Goal: Task Accomplishment & Management: Use online tool/utility

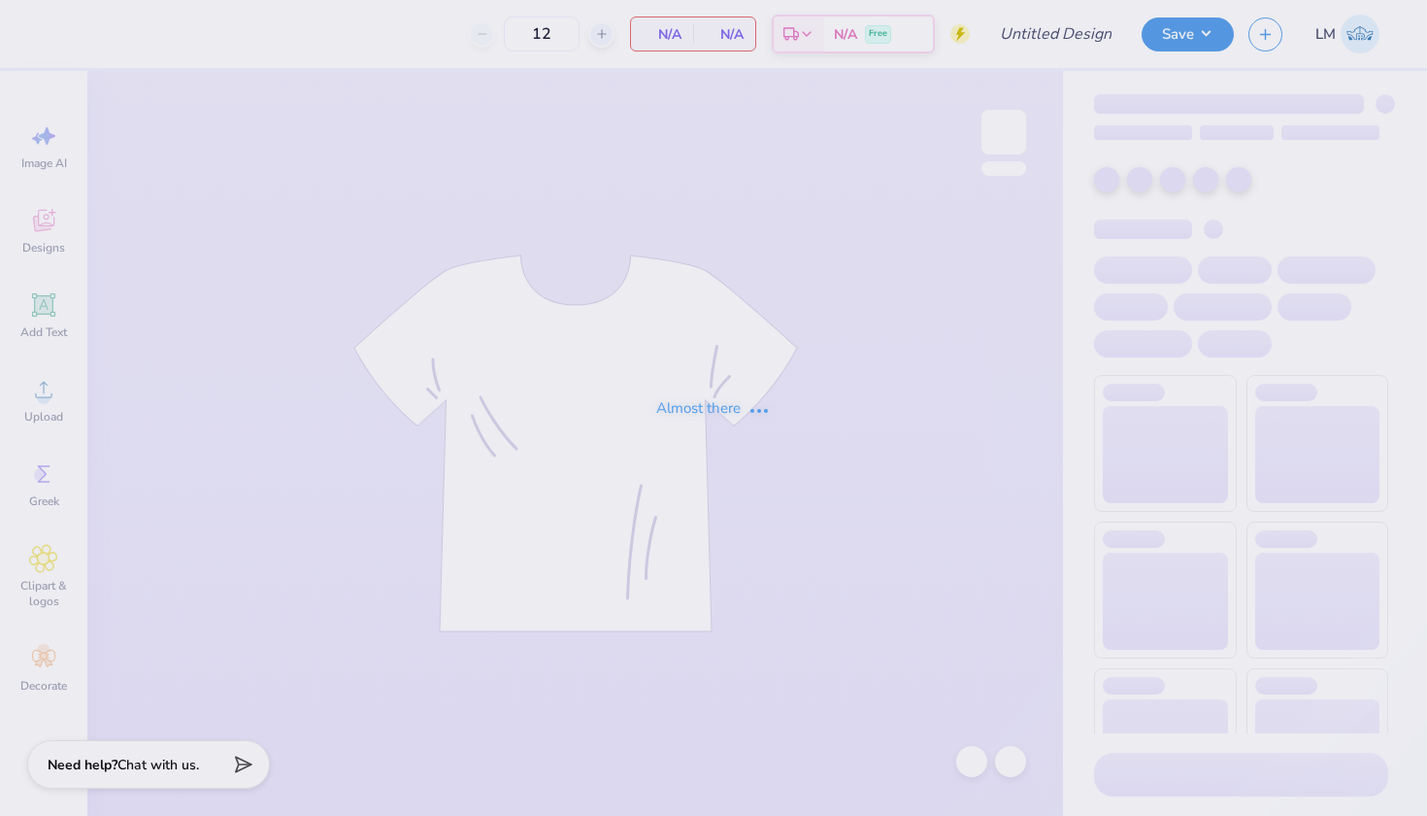
type input "AChiO Executive Board Sweatshirt"
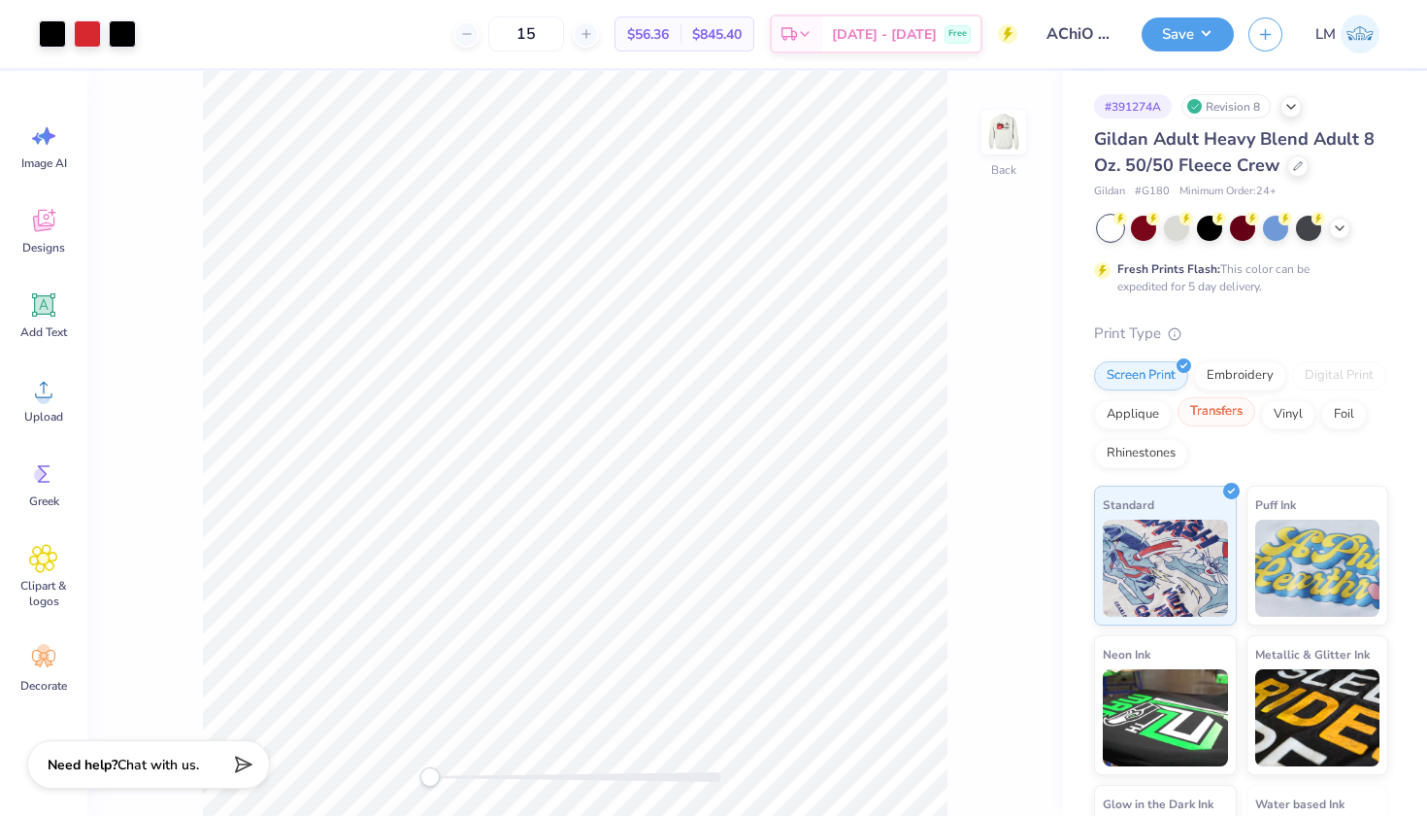
click at [1219, 417] on div "Transfers" at bounding box center [1217, 411] width 78 height 29
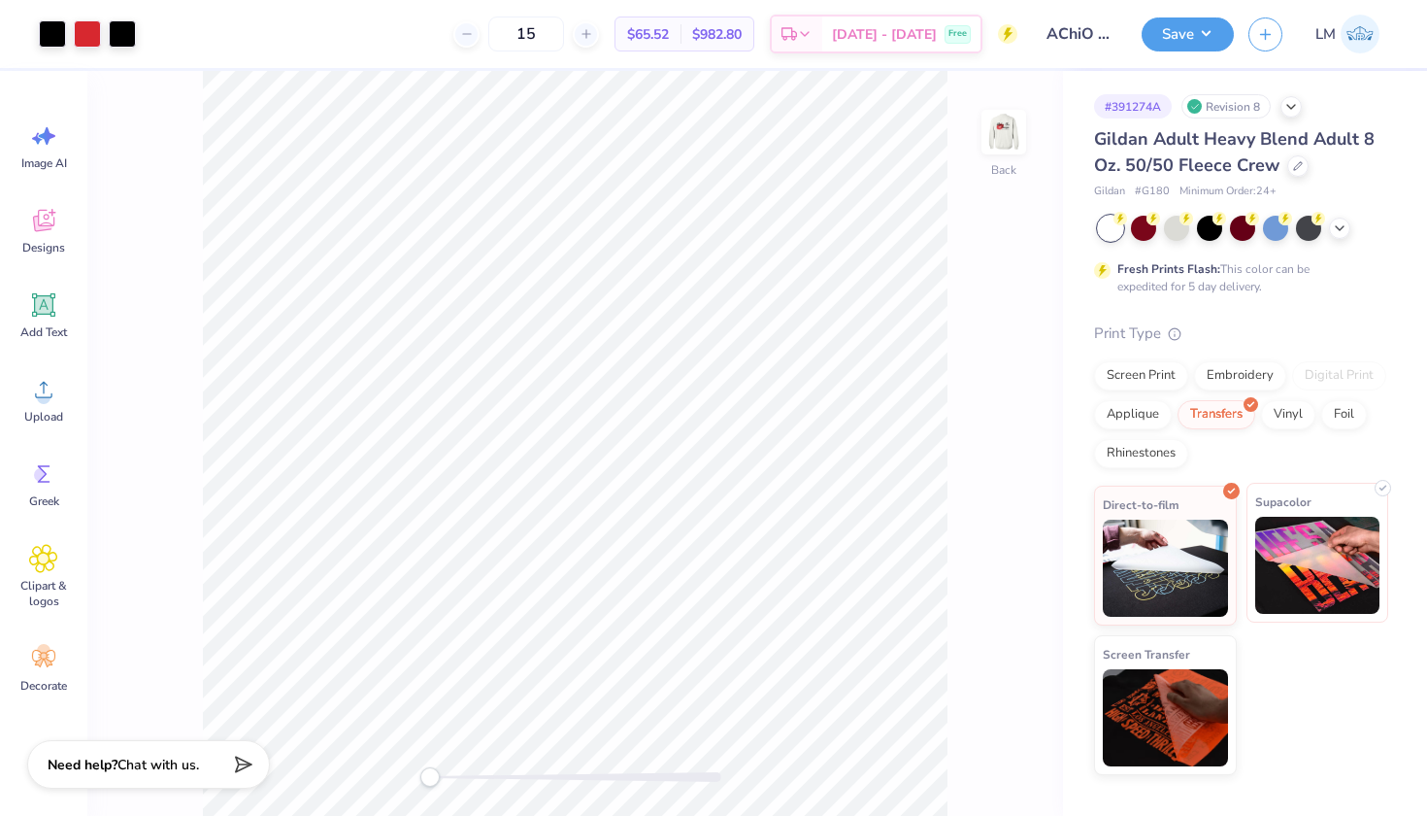
click at [1326, 567] on img at bounding box center [1317, 565] width 125 height 97
click at [553, 37] on input "15" at bounding box center [516, 34] width 76 height 35
type input "1"
click at [1374, 269] on div "Fresh Prints Flash: This color can be expedited for 5 day delivery." at bounding box center [1241, 256] width 294 height 80
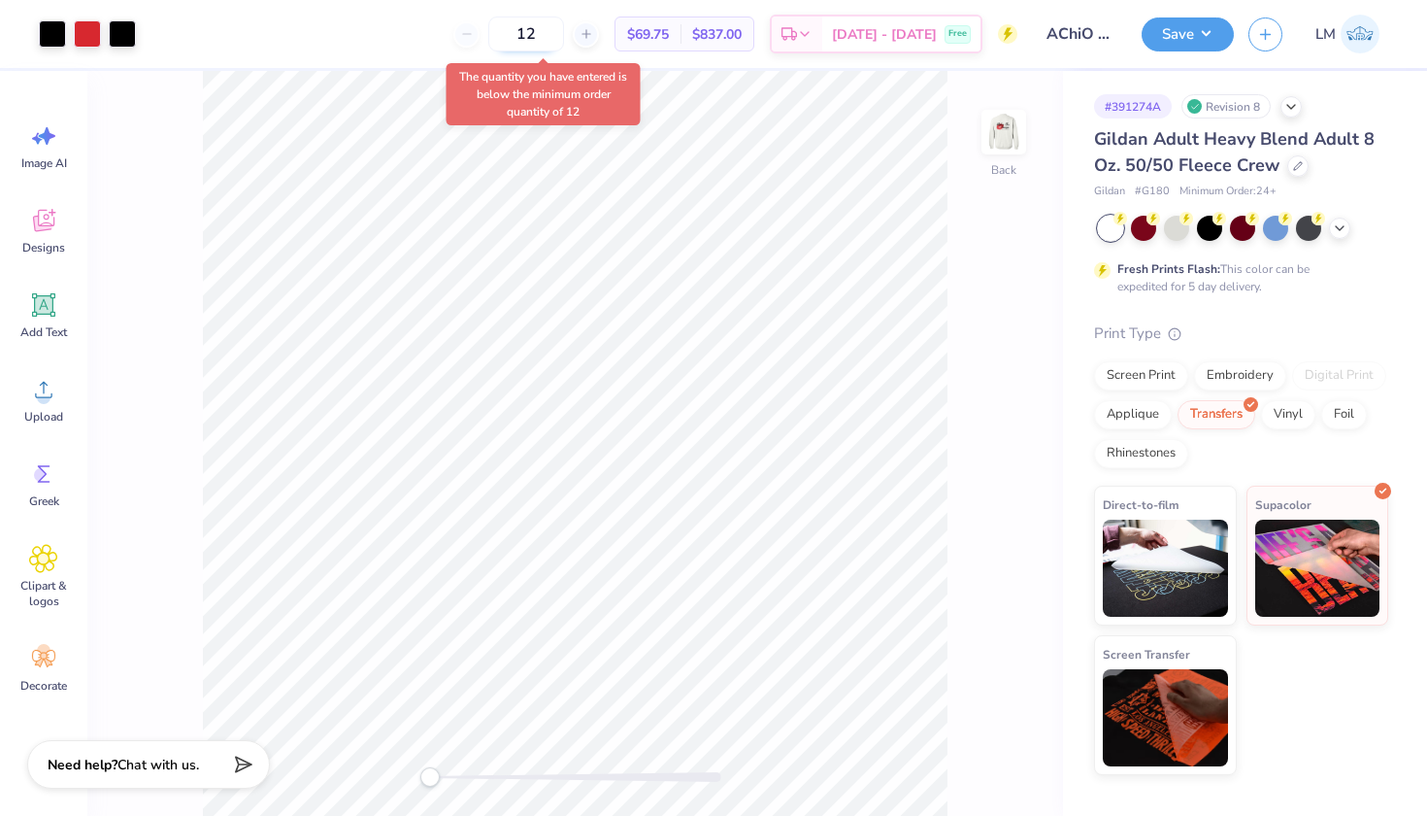
click at [564, 30] on input "12" at bounding box center [526, 34] width 76 height 35
type input "1"
type input "12"
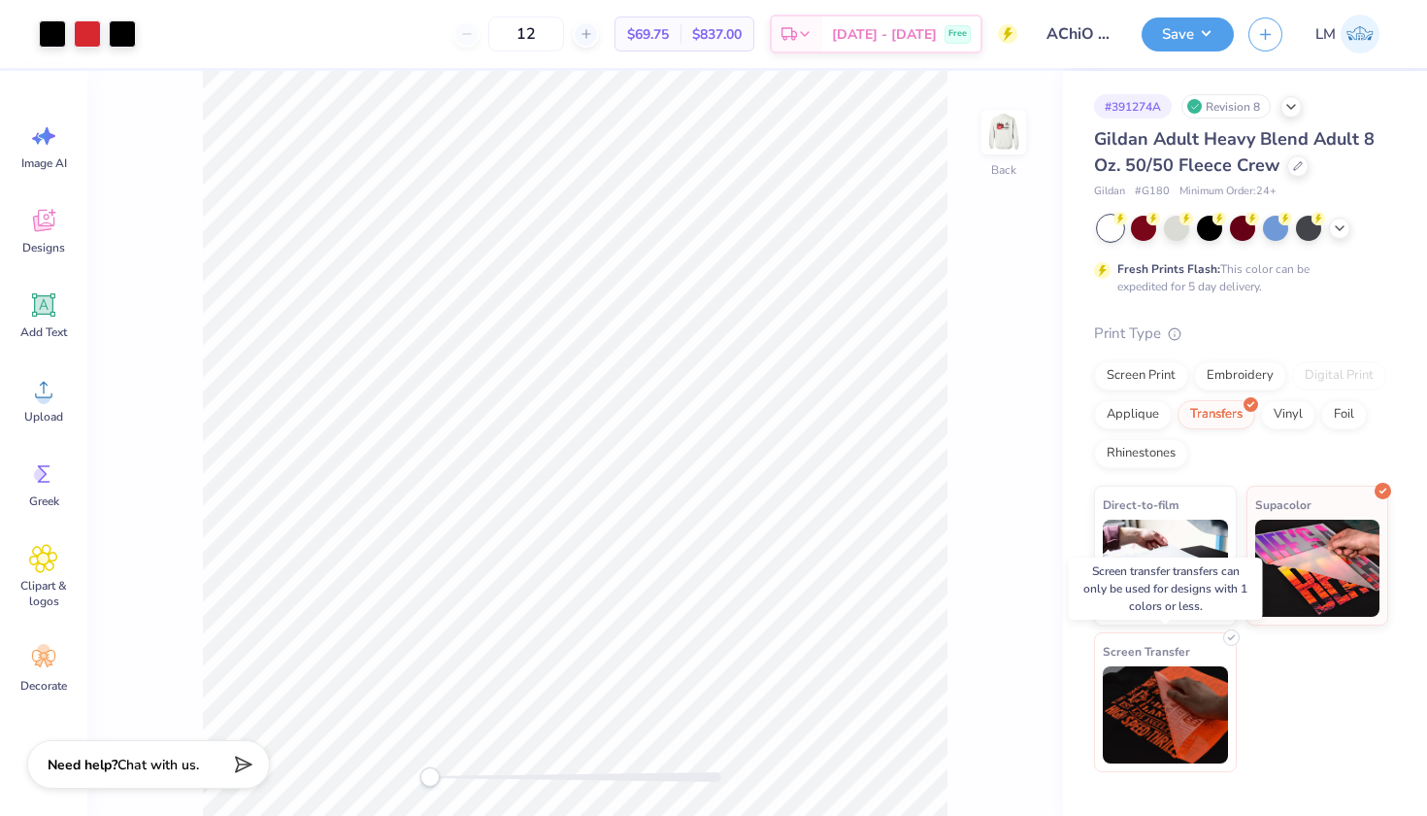
click at [1164, 709] on img at bounding box center [1165, 714] width 125 height 97
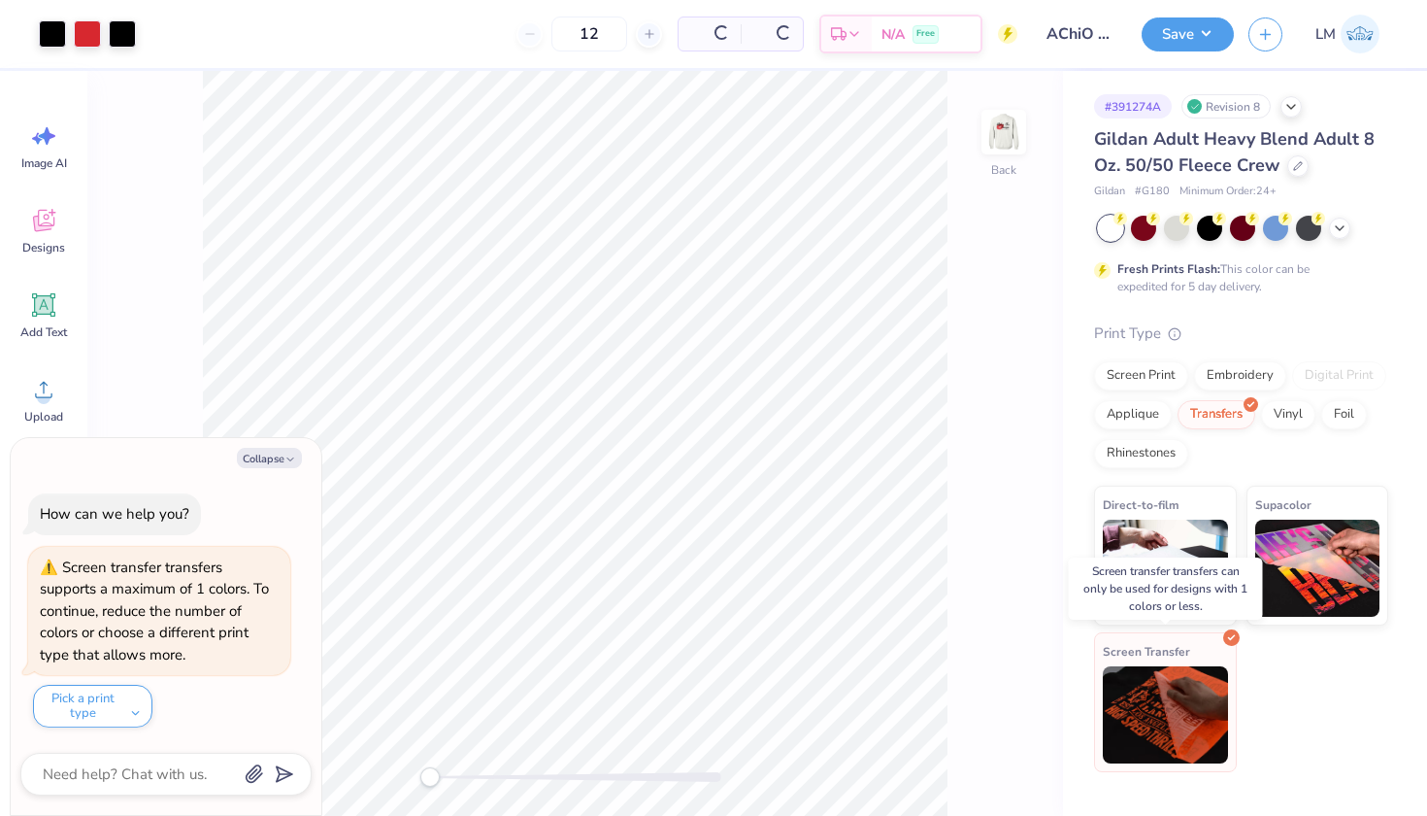
type textarea "x"
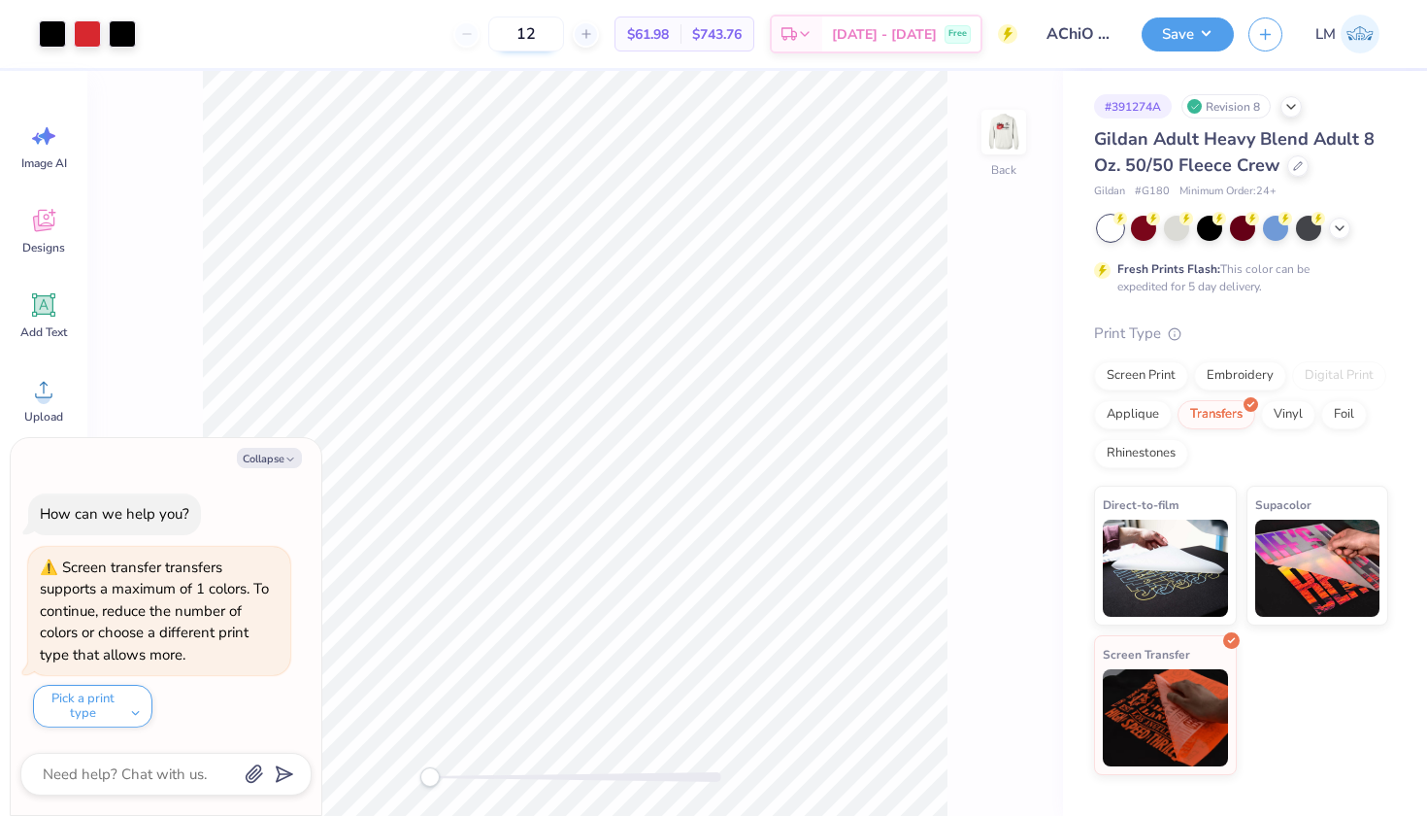
click at [564, 31] on input "12" at bounding box center [526, 34] width 76 height 35
type input "1"
type input "5"
type textarea "x"
type input "12"
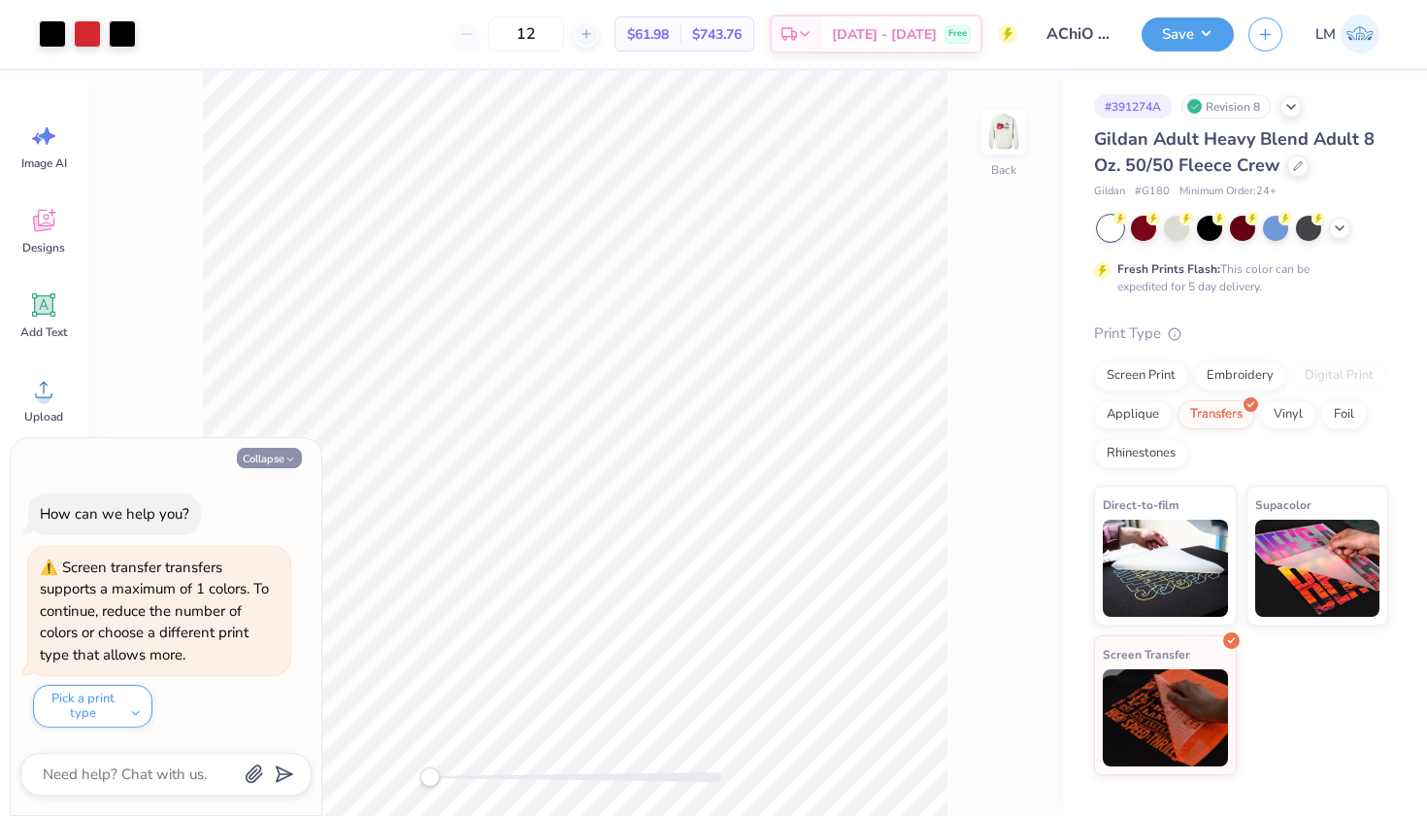
click at [275, 460] on button "Collapse" at bounding box center [269, 458] width 65 height 20
type textarea "x"
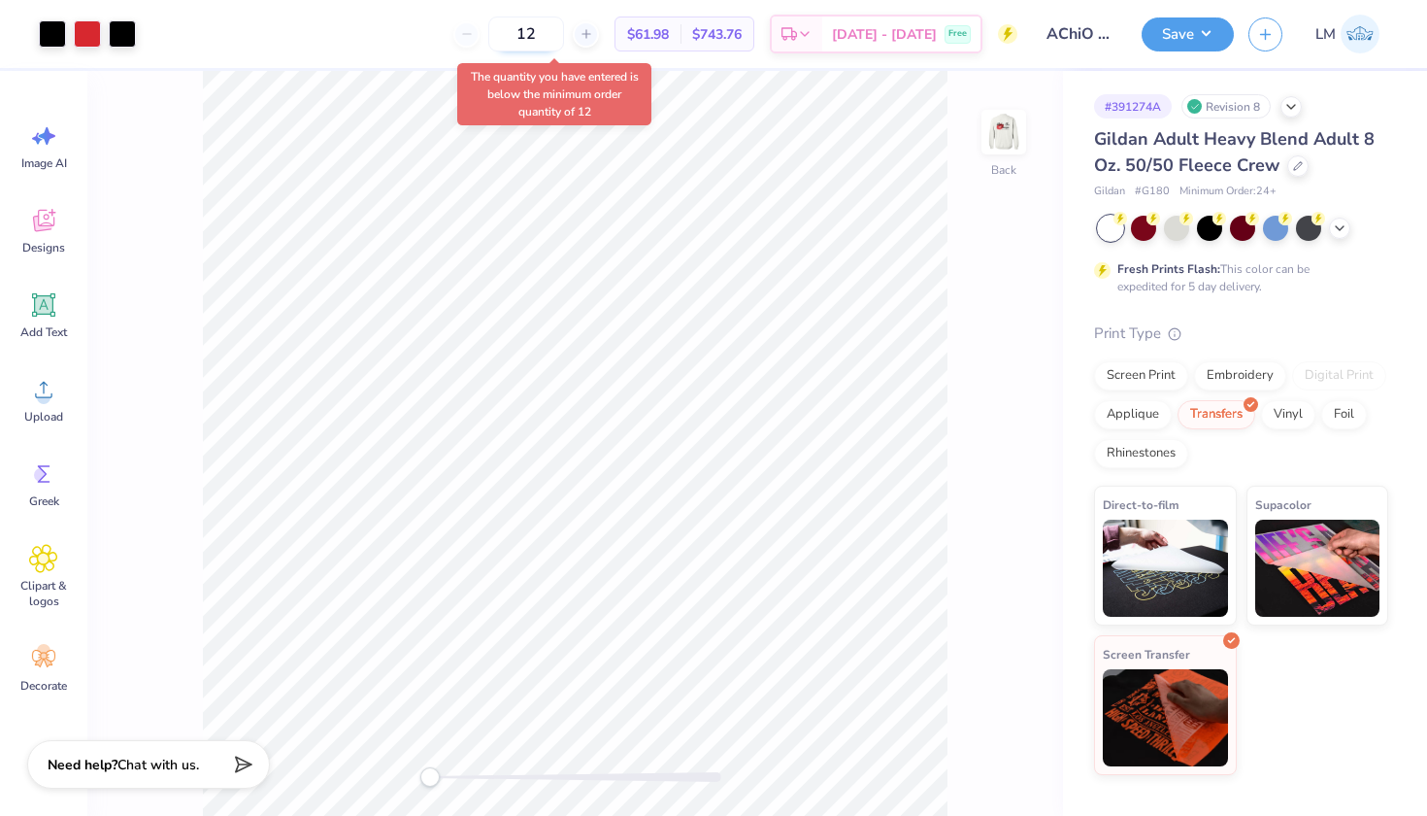
click at [564, 39] on input "12" at bounding box center [526, 34] width 76 height 35
type input "1"
click at [1172, 505] on span "Direct-to-film" at bounding box center [1141, 501] width 77 height 20
click at [564, 44] on input "12" at bounding box center [526, 34] width 76 height 35
type input "1"
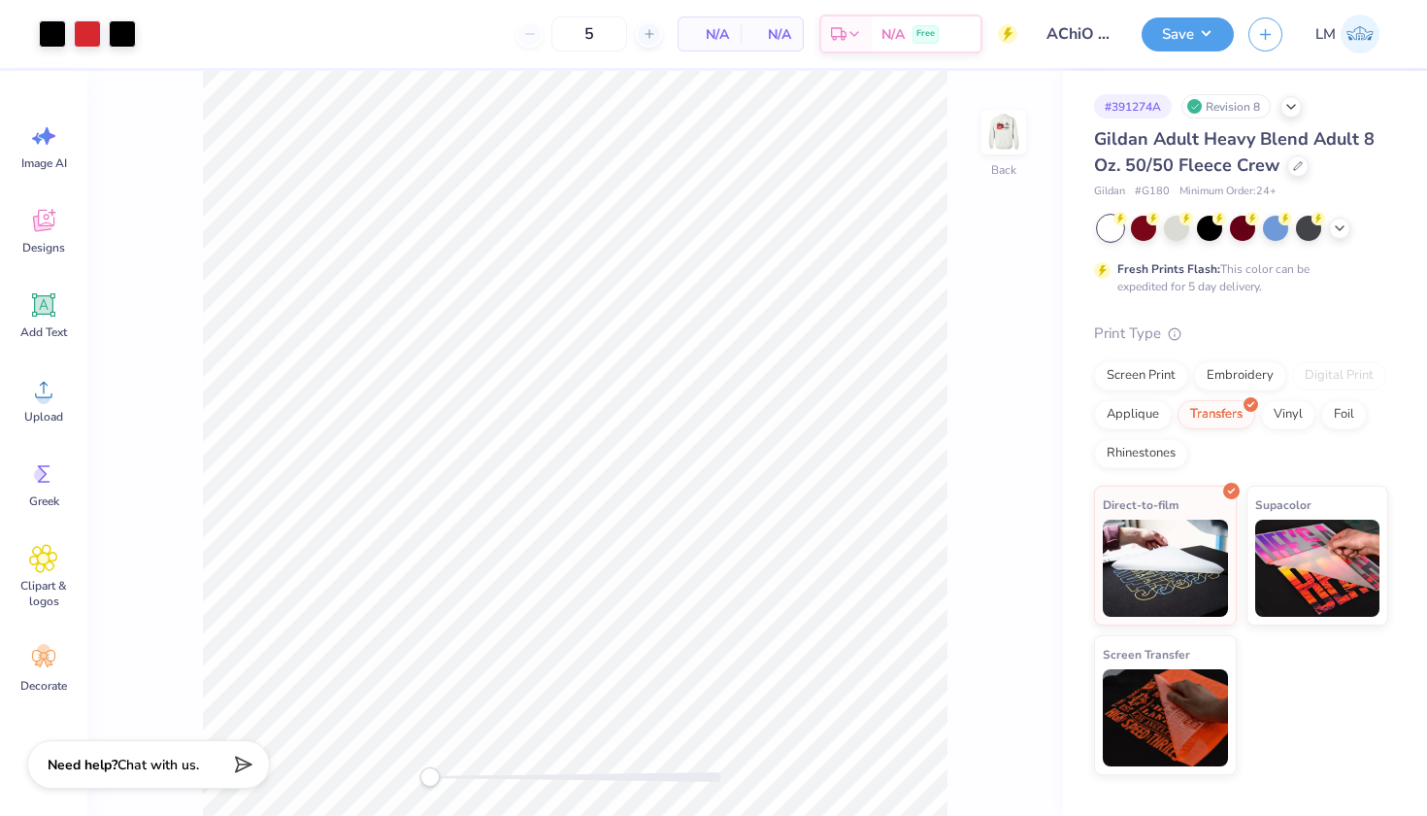
type input "12"
